Goal: Task Accomplishment & Management: Complete application form

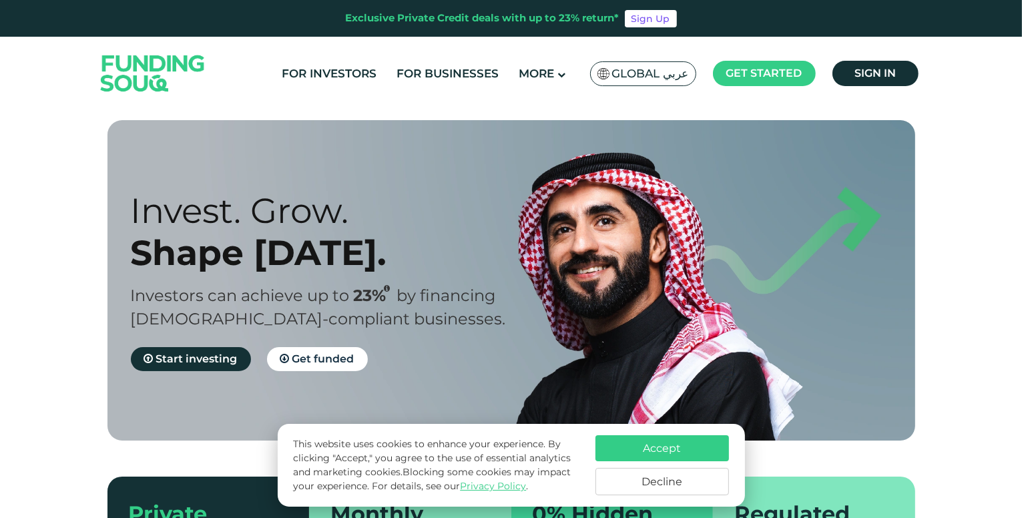
click at [633, 443] on button "Accept" at bounding box center [661, 448] width 133 height 26
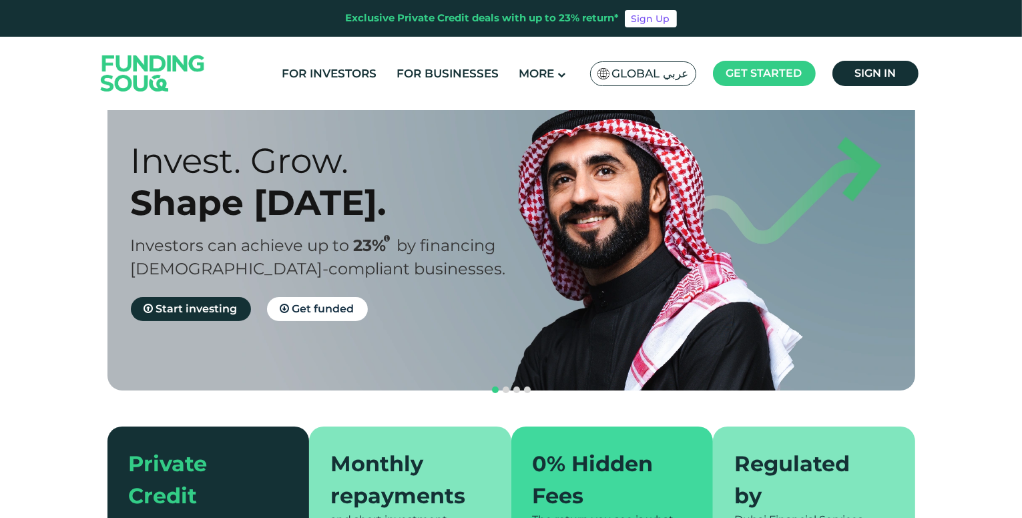
scroll to position [51, 0]
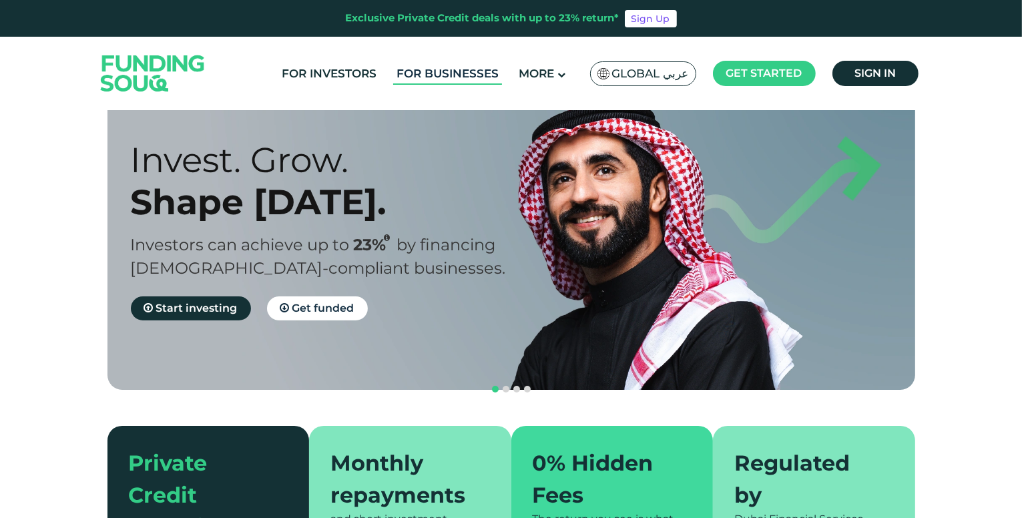
click at [474, 73] on link "For Businesses" at bounding box center [447, 74] width 109 height 22
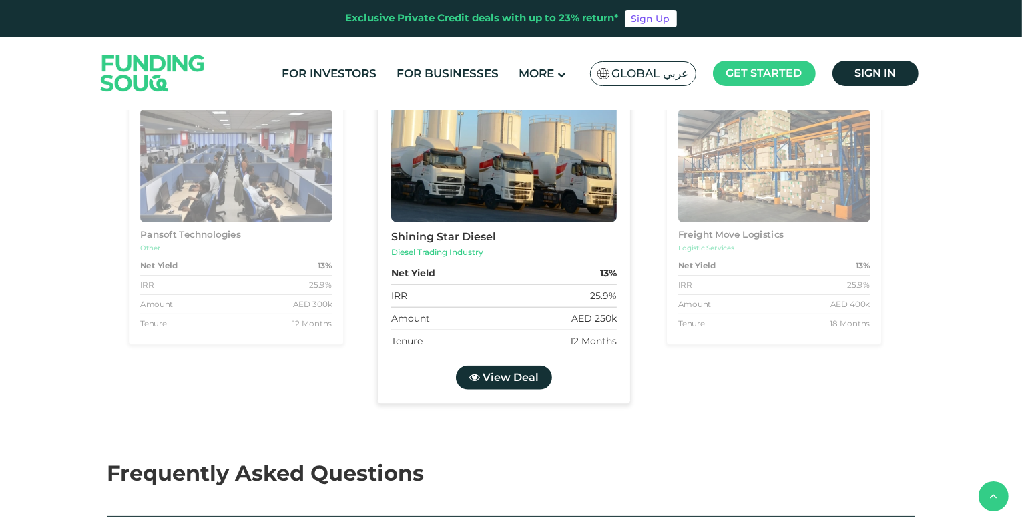
scroll to position [1361, 0]
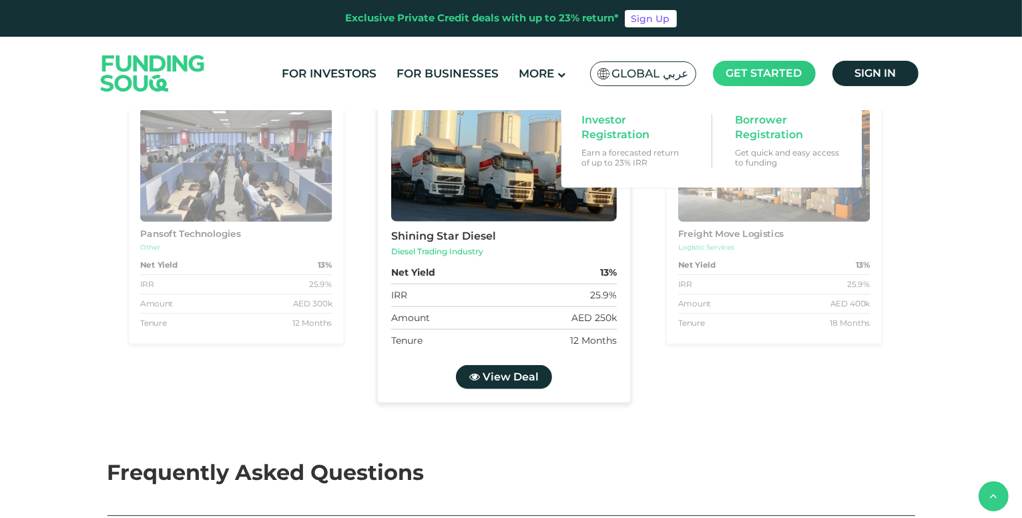
click at [759, 67] on span "Get started" at bounding box center [764, 73] width 76 height 13
click at [735, 80] on main "Get started" at bounding box center [764, 73] width 103 height 25
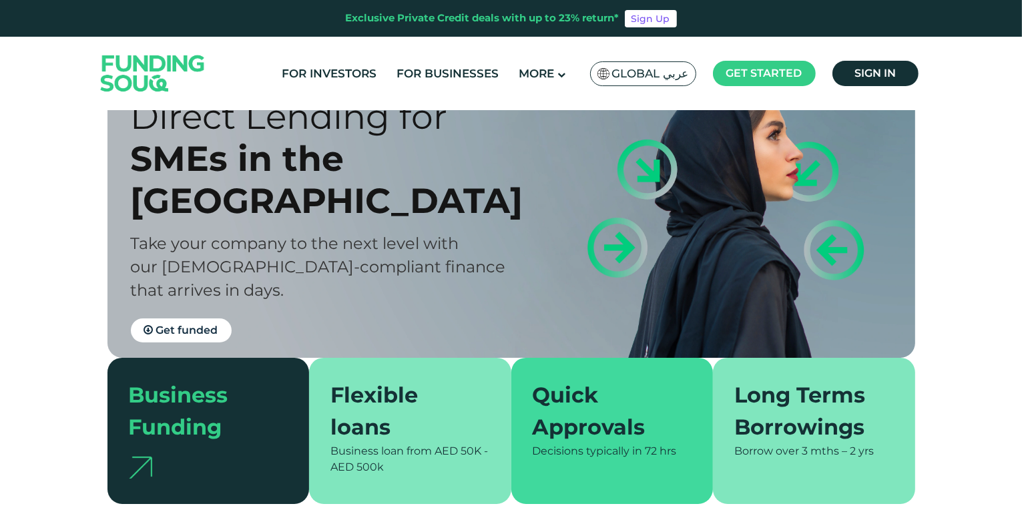
scroll to position [0, 0]
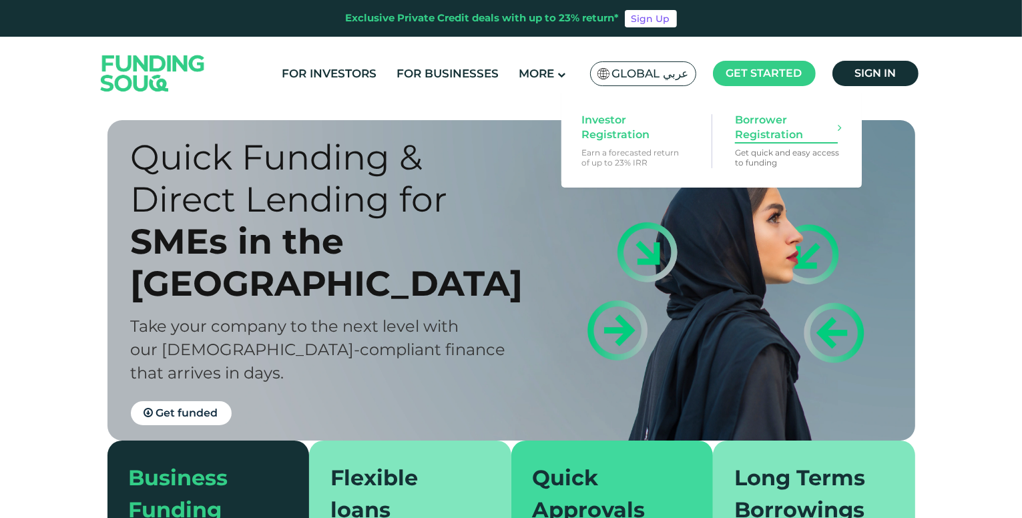
click at [761, 139] on span "Borrower Registration" at bounding box center [786, 127] width 103 height 29
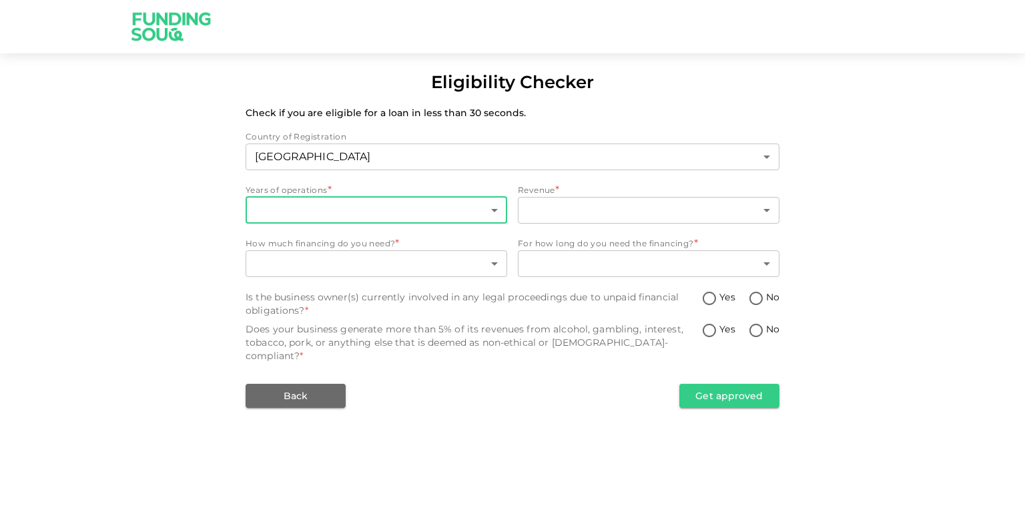
click at [416, 212] on body "Eligibility Checker Check if you are eligible for a loan in less than 30 second…" at bounding box center [512, 259] width 1025 height 518
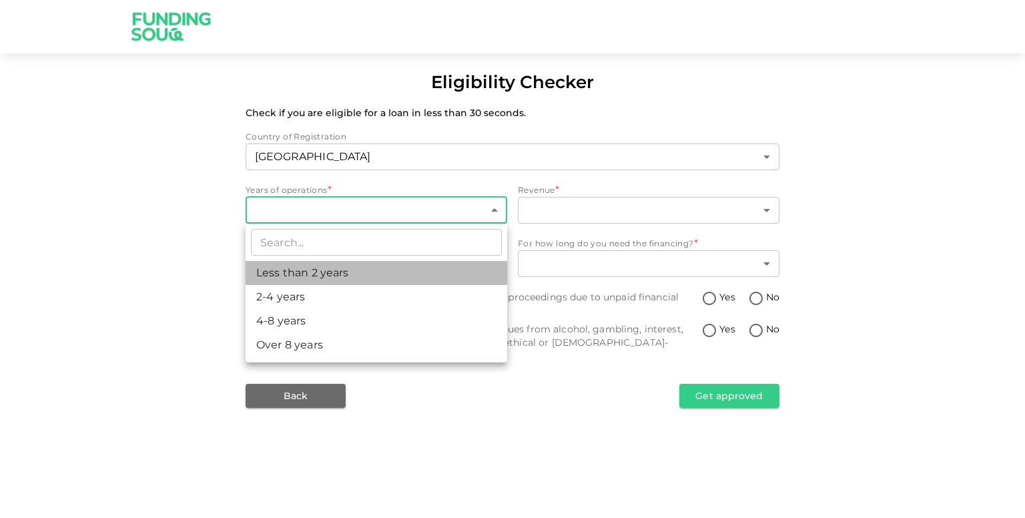
click at [331, 267] on li "Less than 2 years" at bounding box center [377, 273] width 262 height 24
type input "1"
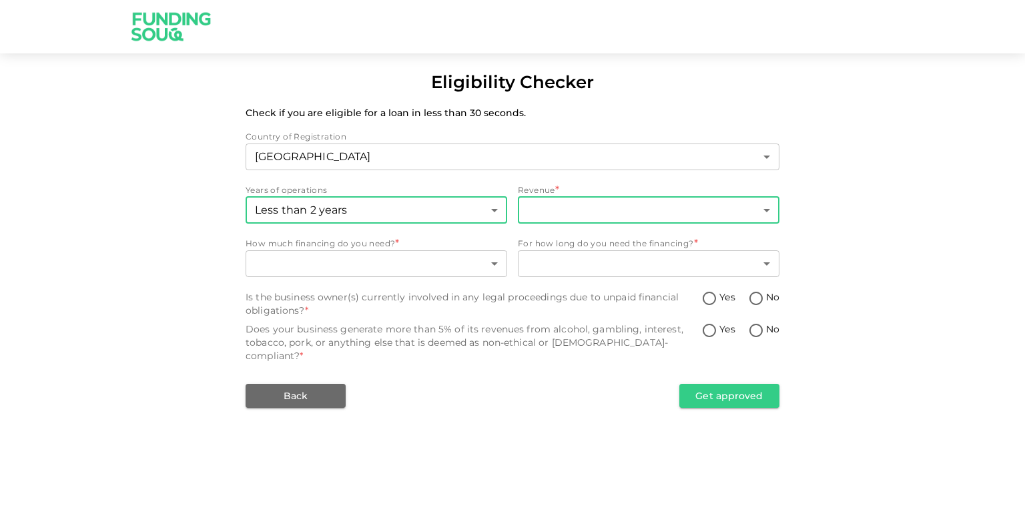
click at [540, 212] on body "Eligibility Checker Check if you are eligible for a loan in less than 30 second…" at bounding box center [512, 259] width 1025 height 518
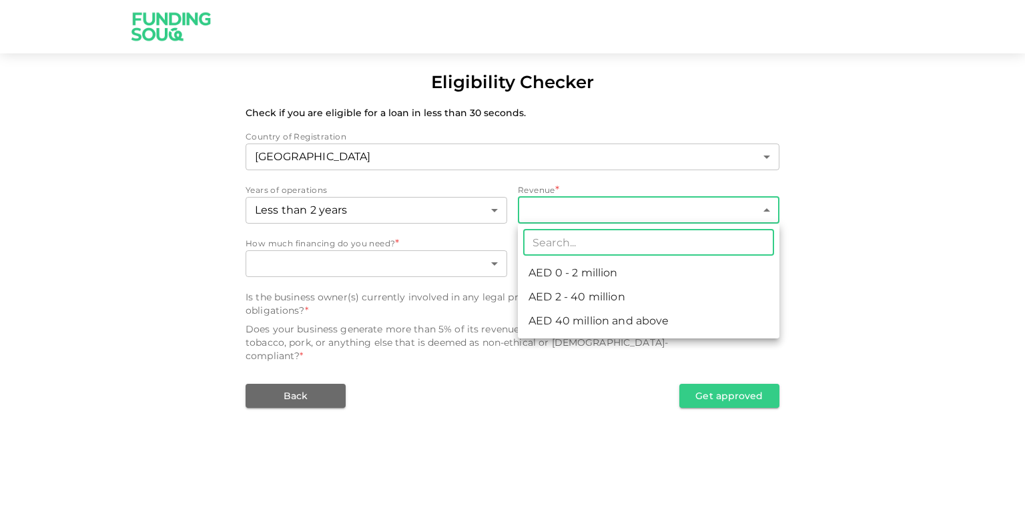
click at [574, 283] on li "AED 0 - 2 million" at bounding box center [649, 273] width 262 height 24
type input "1"
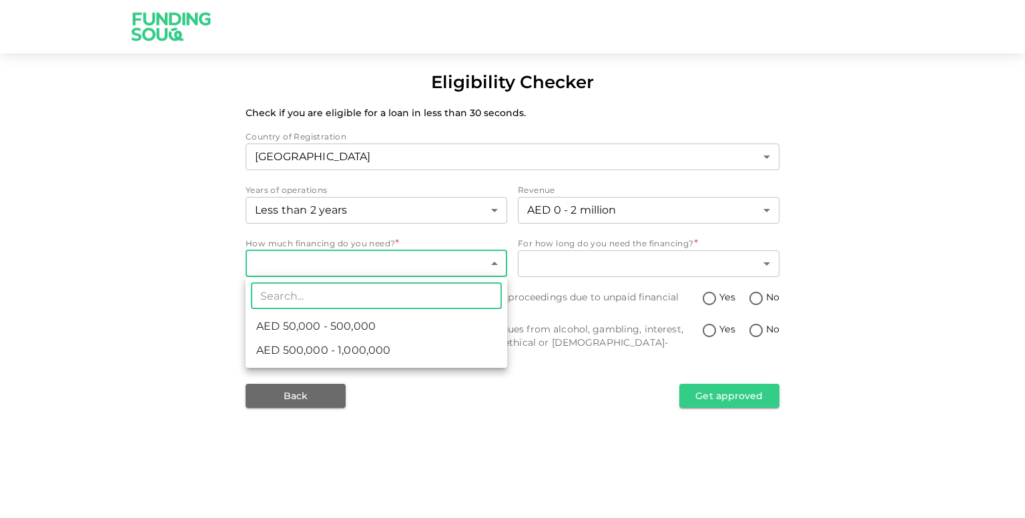
click at [349, 262] on body "Eligibility Checker Check if you are eligible for a loan in less than 30 second…" at bounding box center [512, 259] width 1025 height 518
click at [335, 320] on span "AED 50,000 - 500,000" at bounding box center [315, 326] width 119 height 16
type input "1"
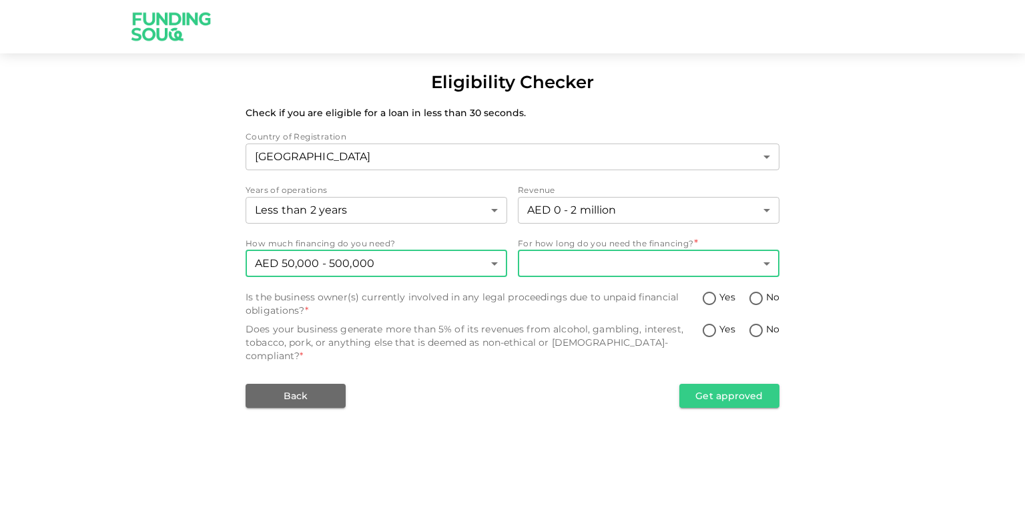
click at [560, 257] on body "Eligibility Checker Check if you are eligible for a loan in less than 30 second…" at bounding box center [512, 259] width 1025 height 518
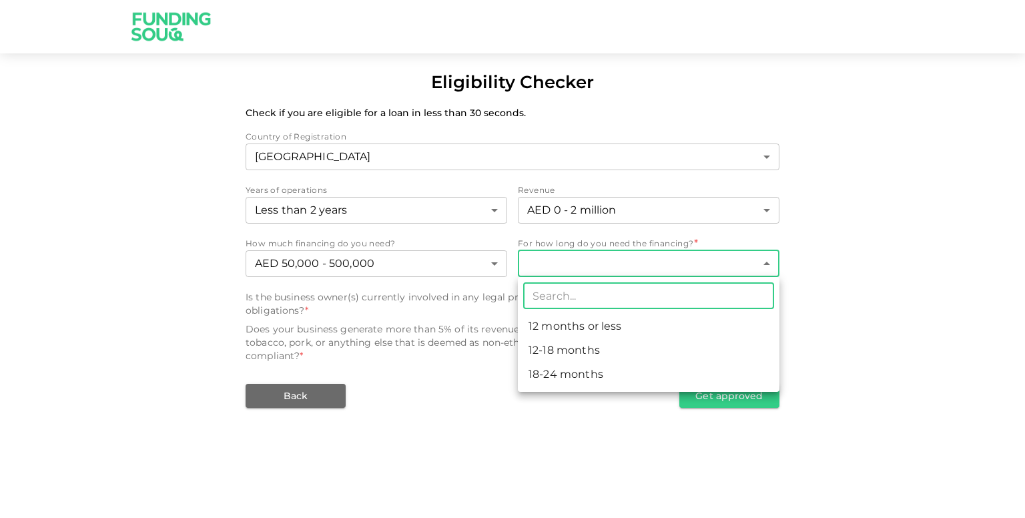
click at [571, 340] on li "12-18 months" at bounding box center [649, 350] width 262 height 24
type input "2"
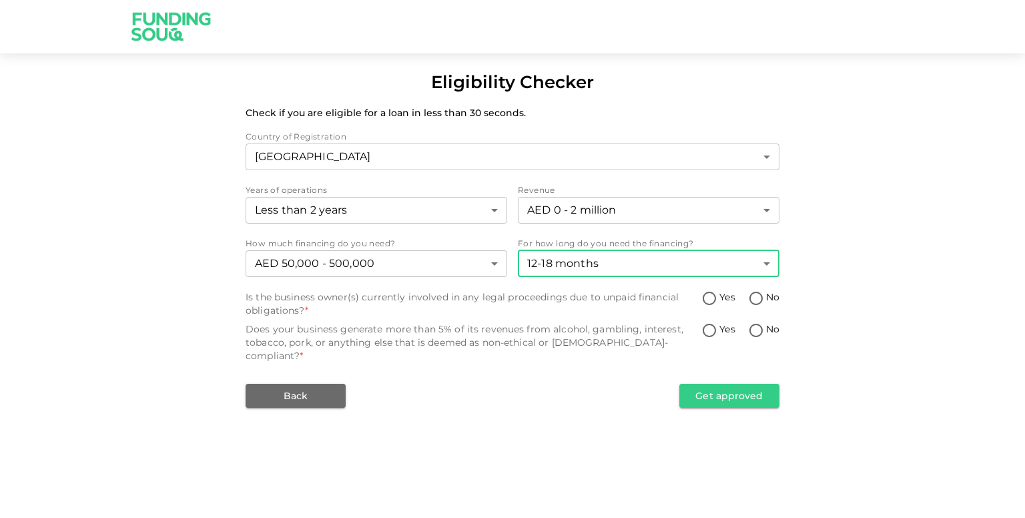
click at [753, 298] on input "No" at bounding box center [756, 299] width 20 height 18
radio input "true"
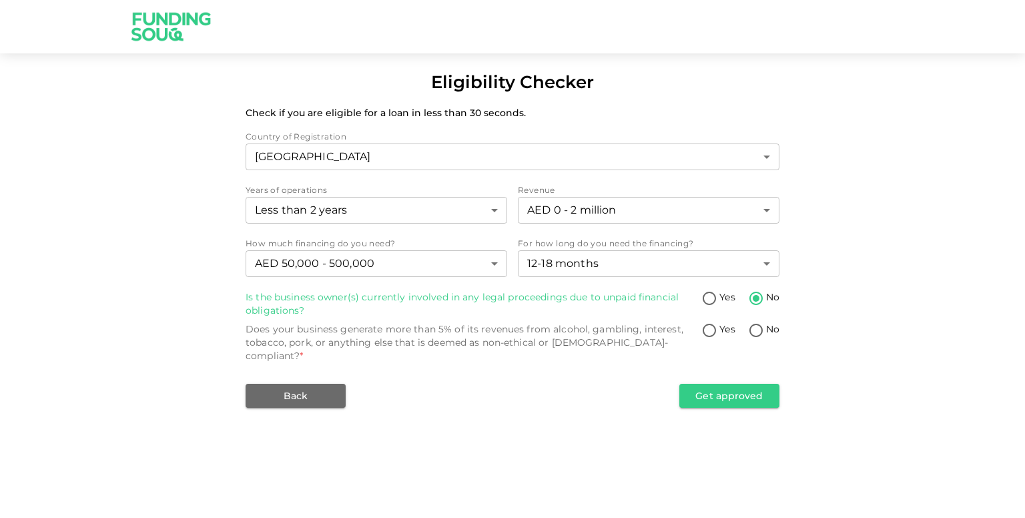
click at [761, 326] on input "No" at bounding box center [756, 331] width 20 height 18
radio input "true"
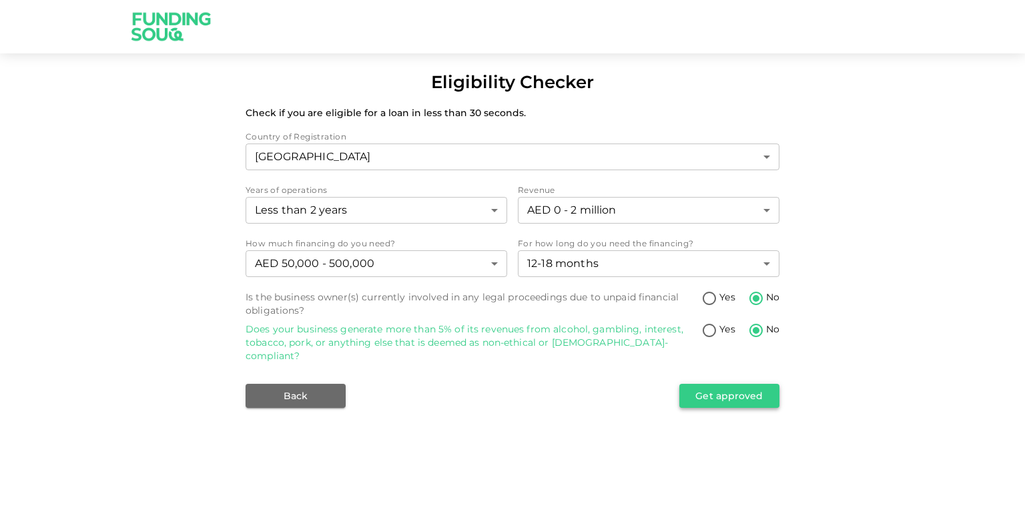
click at [747, 384] on button "Get approved" at bounding box center [729, 396] width 100 height 24
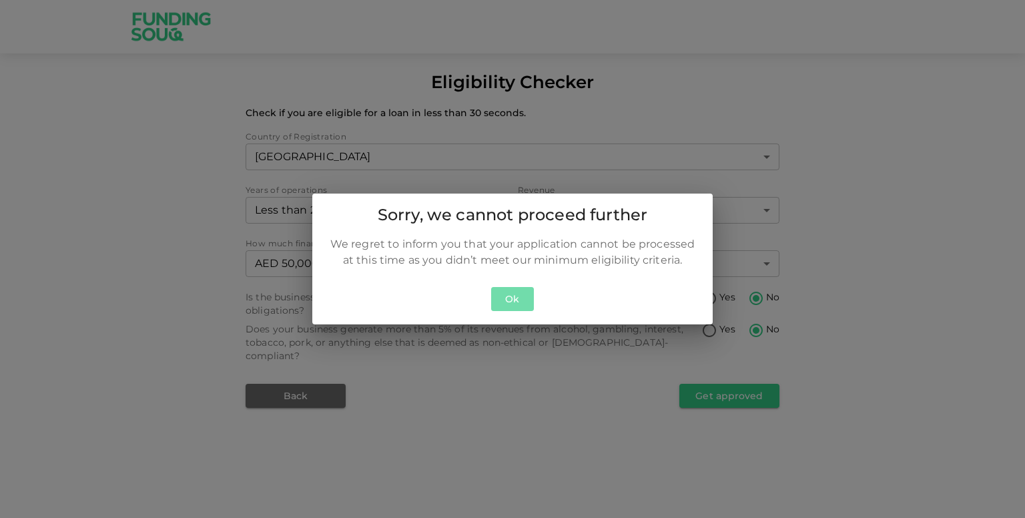
click at [513, 301] on button "Ok" at bounding box center [512, 299] width 43 height 25
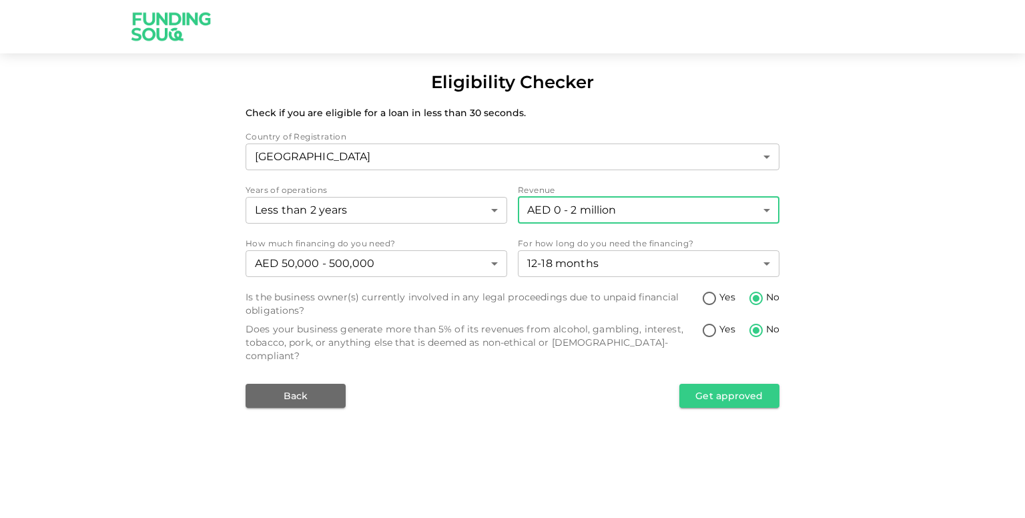
click at [571, 217] on body "Eligibility Checker Check if you are eligible for a loan in less than 30 second…" at bounding box center [512, 259] width 1025 height 518
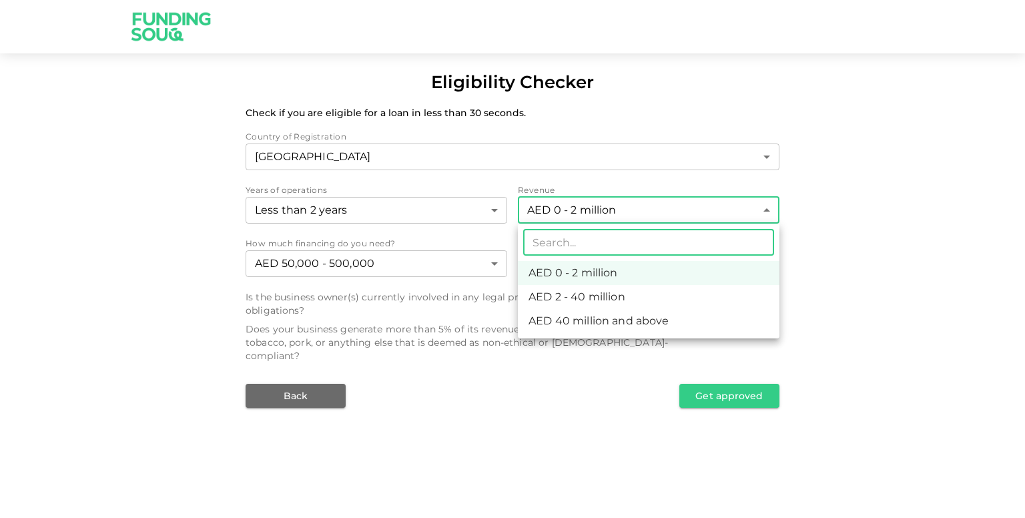
click at [566, 288] on li "AED 2 - 40 million" at bounding box center [649, 297] width 262 height 24
type input "2"
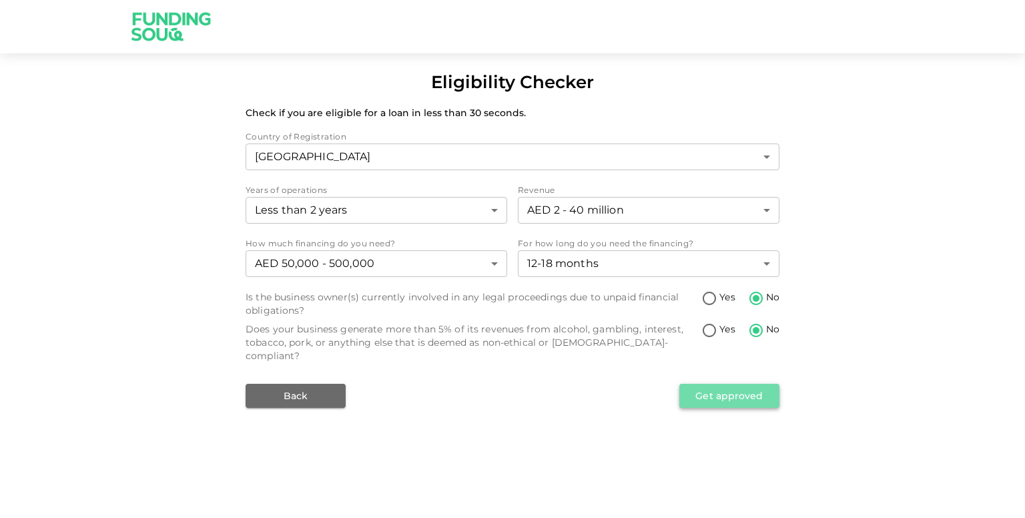
click at [691, 385] on button "Get approved" at bounding box center [729, 396] width 100 height 24
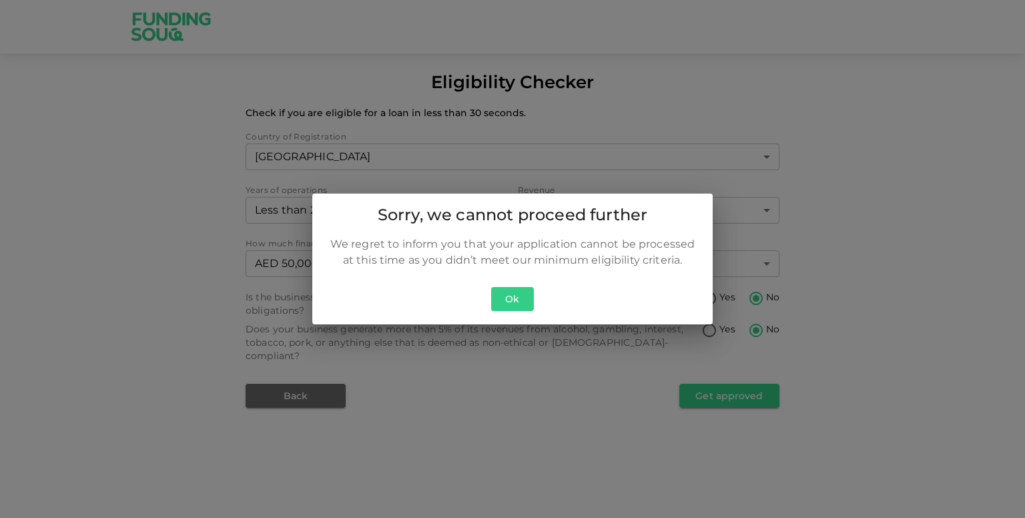
click at [504, 292] on button "Ok" at bounding box center [512, 299] width 43 height 25
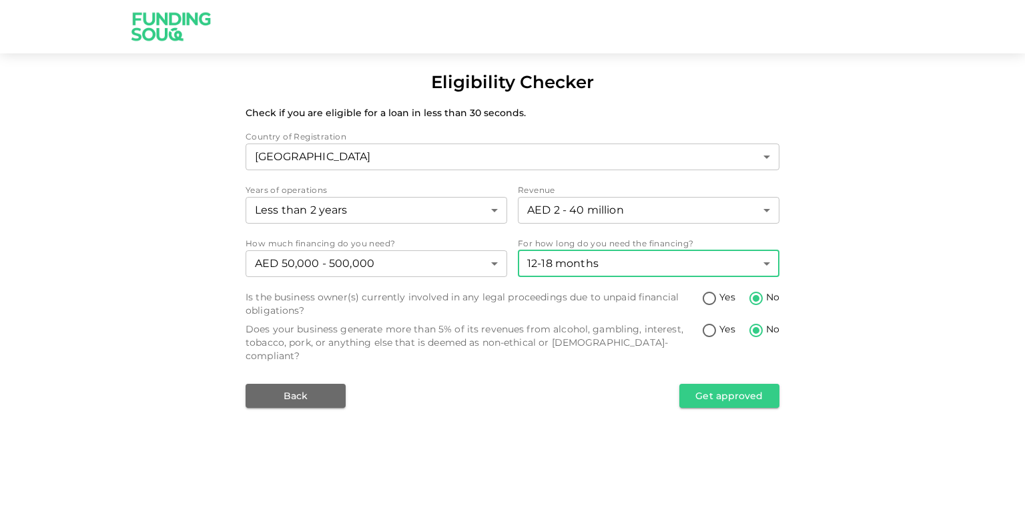
click at [533, 264] on body "Eligibility Checker Check if you are eligible for a loan in less than 30 second…" at bounding box center [512, 259] width 1025 height 518
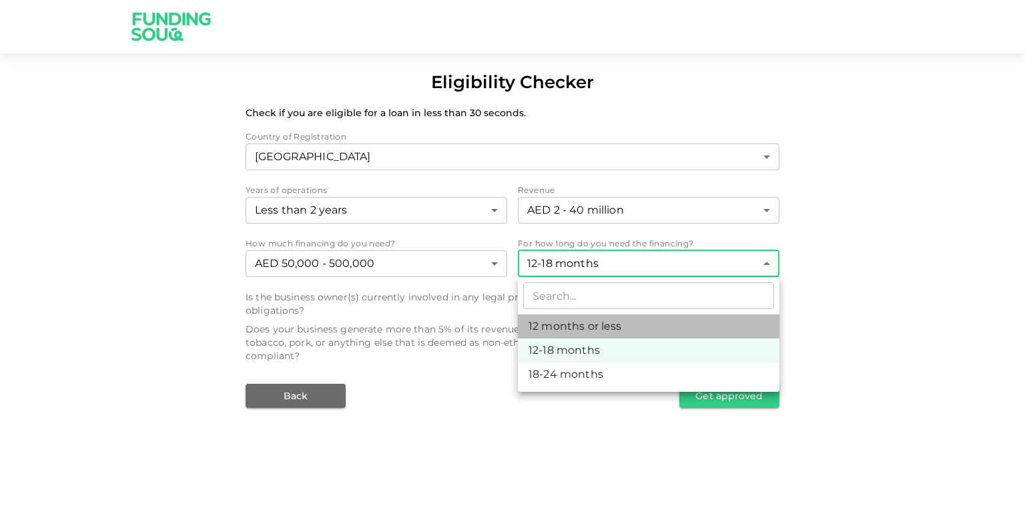
click at [555, 317] on li "12 months or less" at bounding box center [649, 326] width 262 height 24
type input "1"
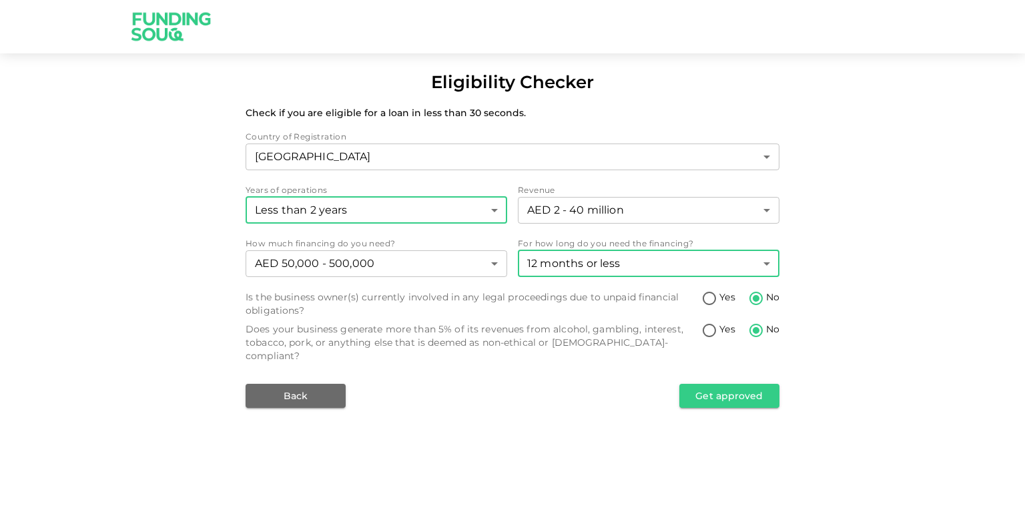
click at [474, 206] on body "Eligibility Checker Check if you are eligible for a loan in less than 30 second…" at bounding box center [512, 259] width 1025 height 518
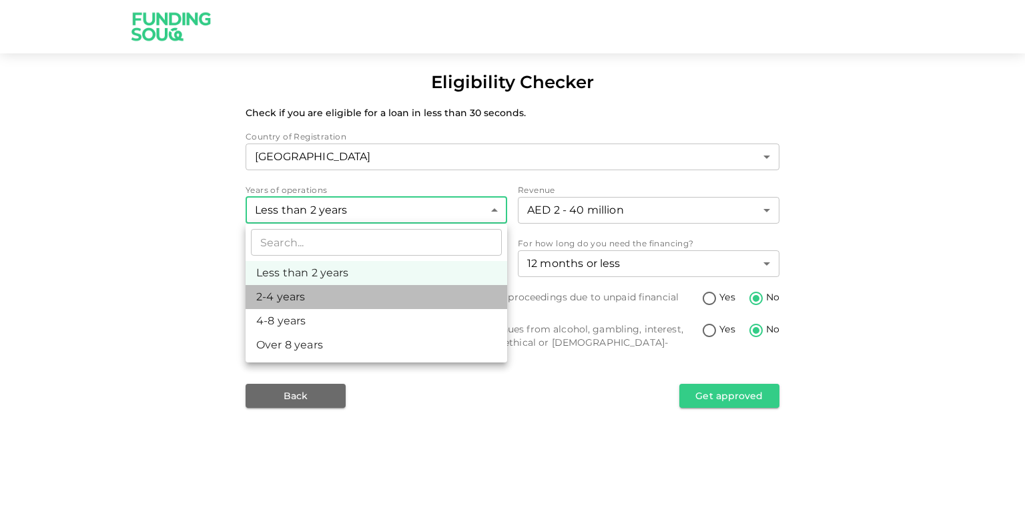
click at [374, 306] on li "2-4 years" at bounding box center [377, 297] width 262 height 24
type input "2"
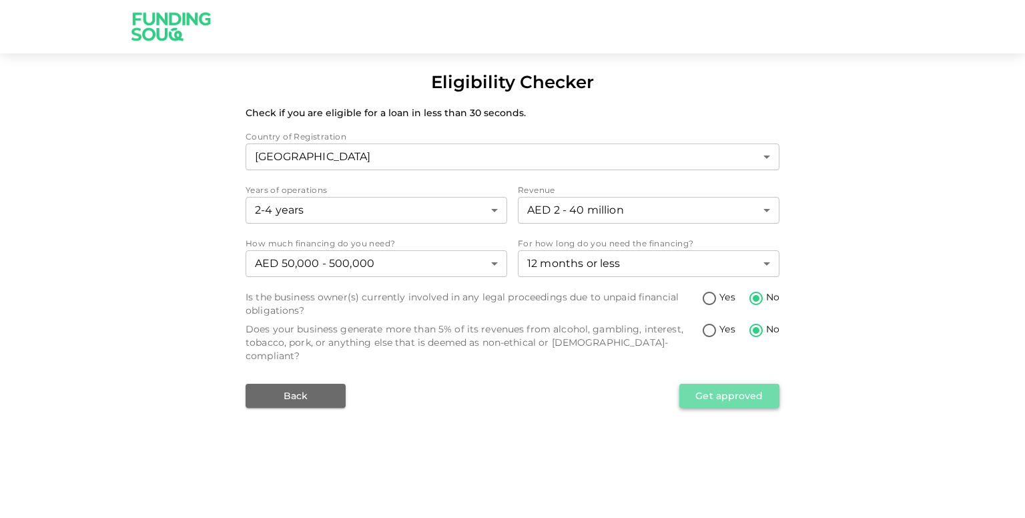
click at [699, 384] on button "Get approved" at bounding box center [729, 396] width 100 height 24
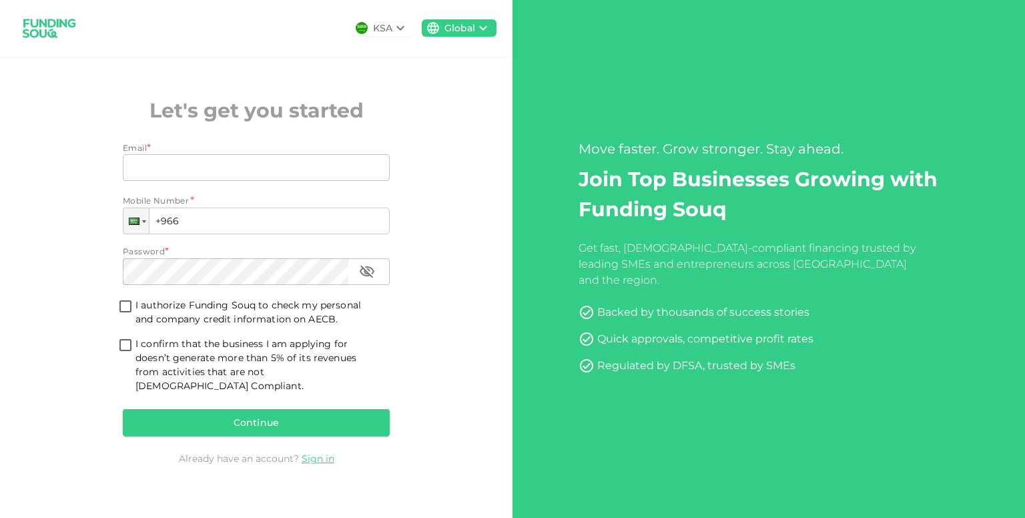
click at [401, 33] on icon at bounding box center [400, 28] width 16 height 16
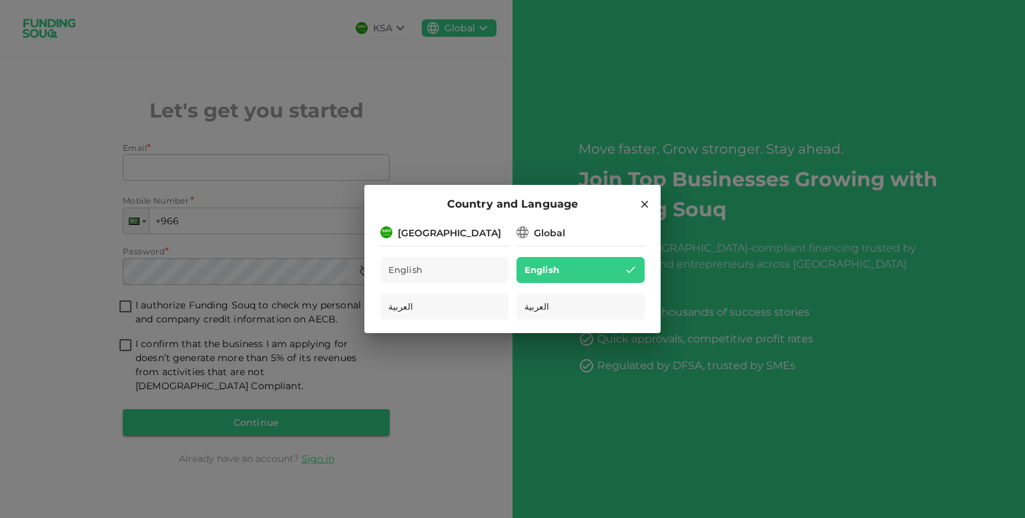
click at [462, 93] on div "Country and Language [GEOGRAPHIC_DATA] English العربية Global English العربية" at bounding box center [512, 259] width 1025 height 518
